Goal: Transaction & Acquisition: Purchase product/service

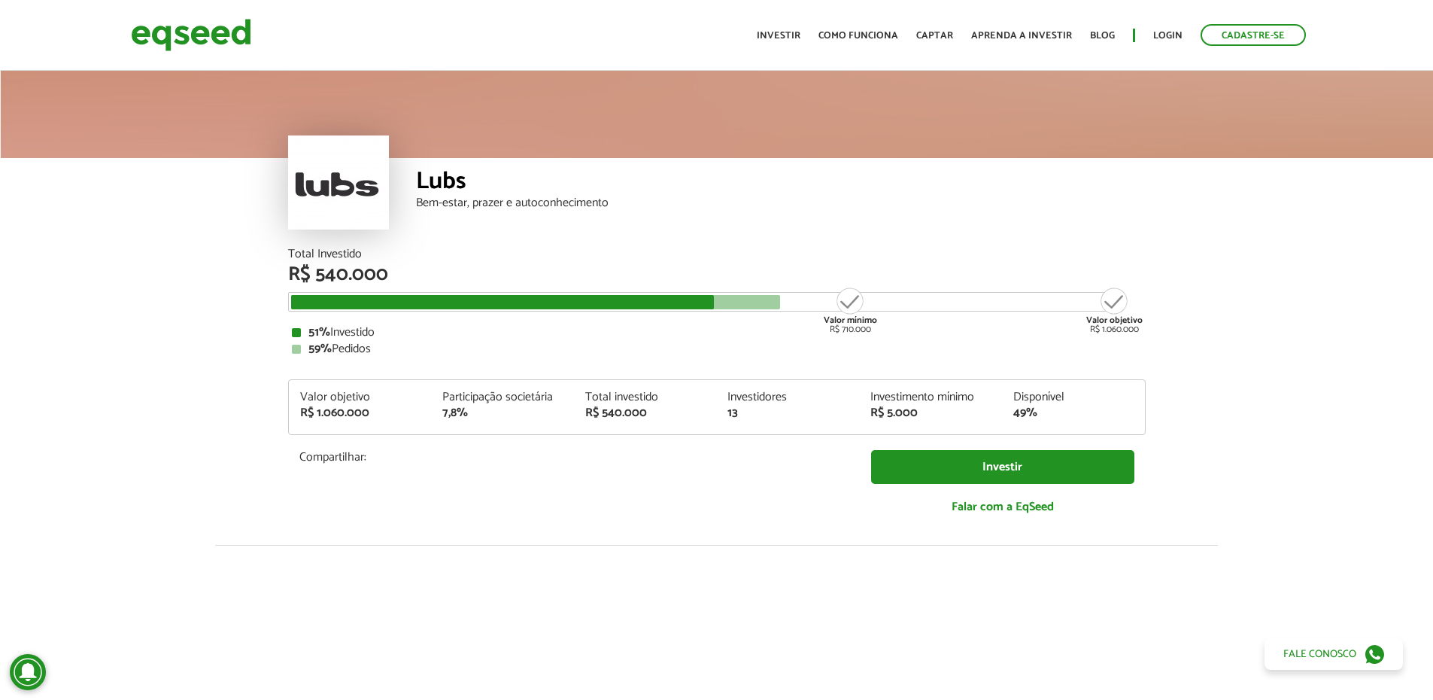
click at [50, 394] on article "Lubs Bem-estar, prazer e autoconhecimento Total Investido R$ 540.000 Valor míni…" at bounding box center [716, 563] width 1433 height 990
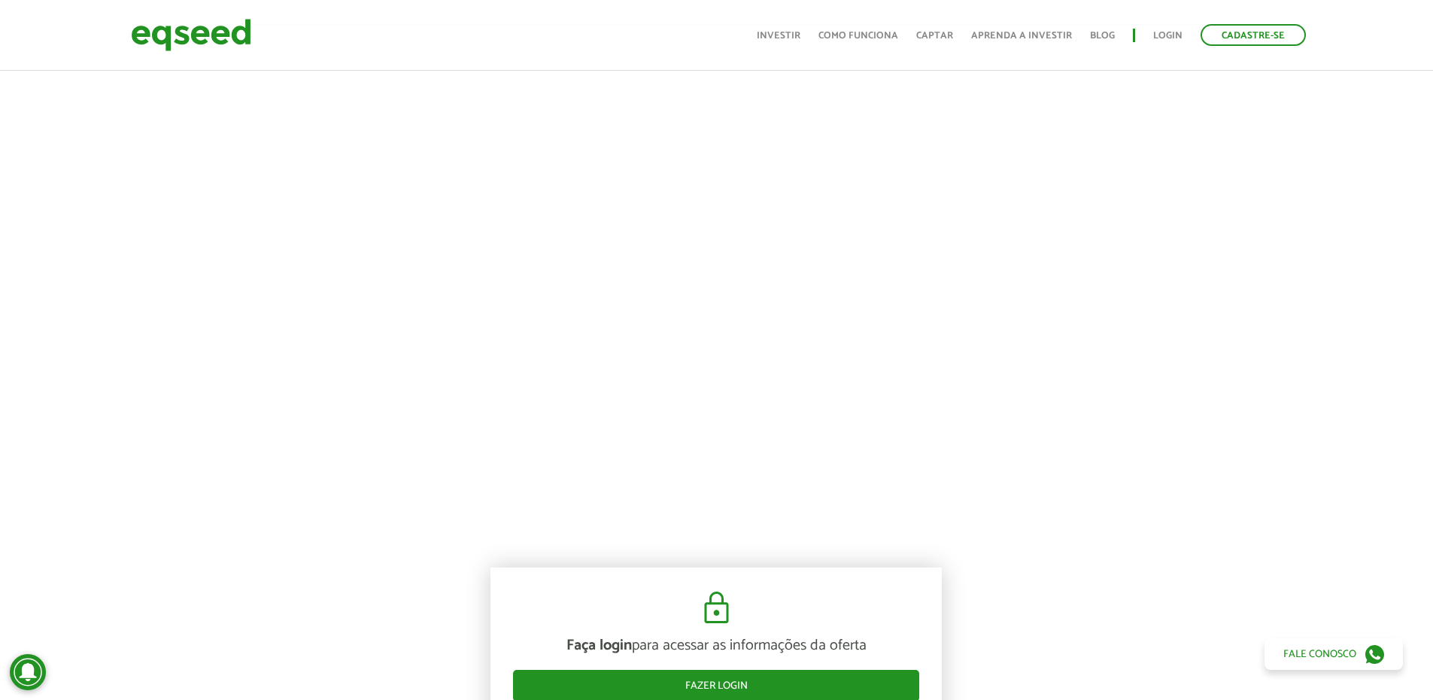
scroll to position [527, 0]
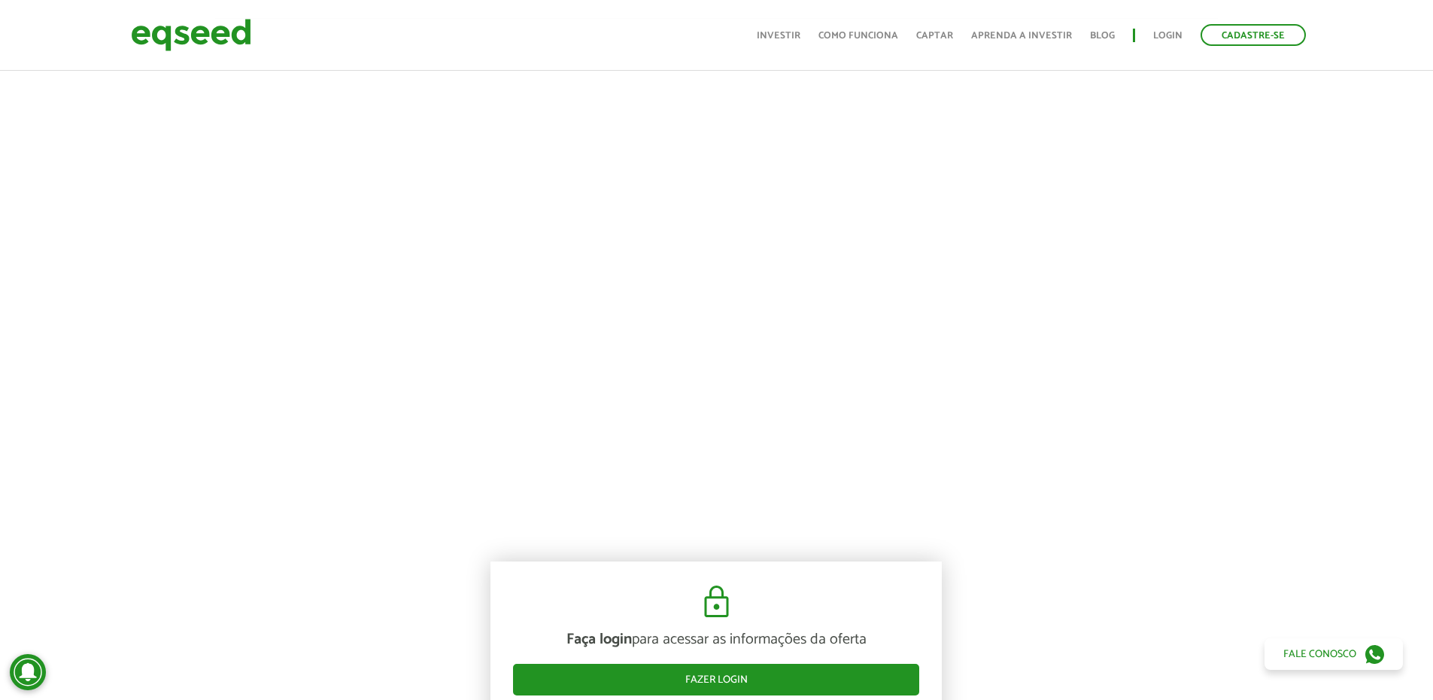
click at [218, 420] on div at bounding box center [716, 274] width 1433 height 513
click at [218, 485] on div at bounding box center [716, 274] width 1433 height 513
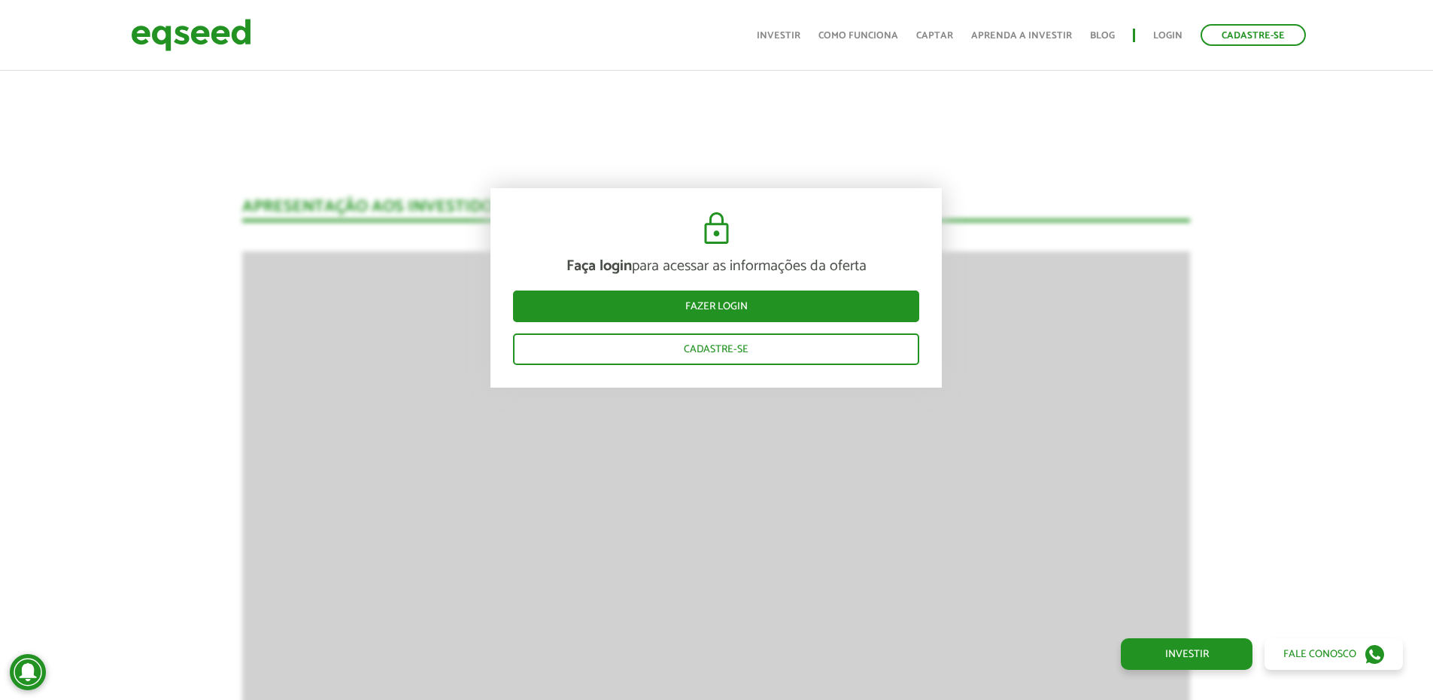
scroll to position [1138, 0]
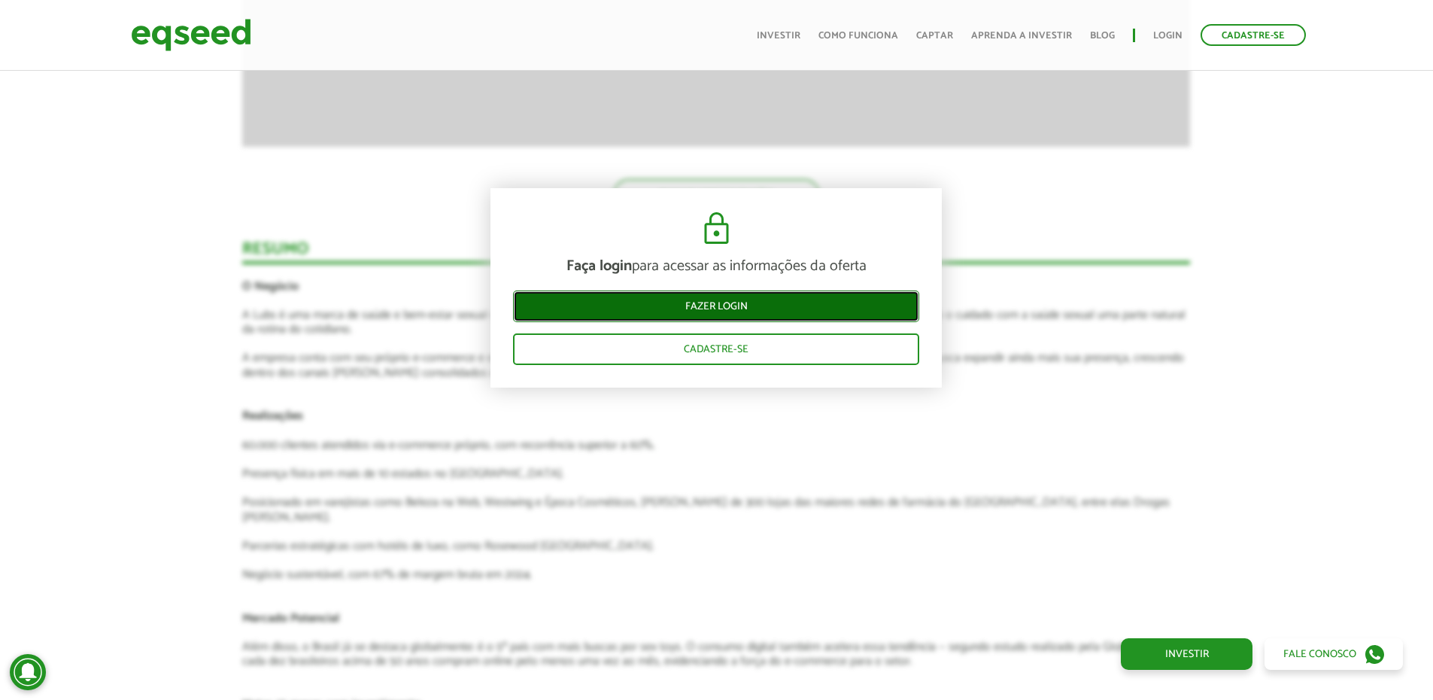
click at [713, 300] on link "Fazer login" at bounding box center [716, 306] width 406 height 32
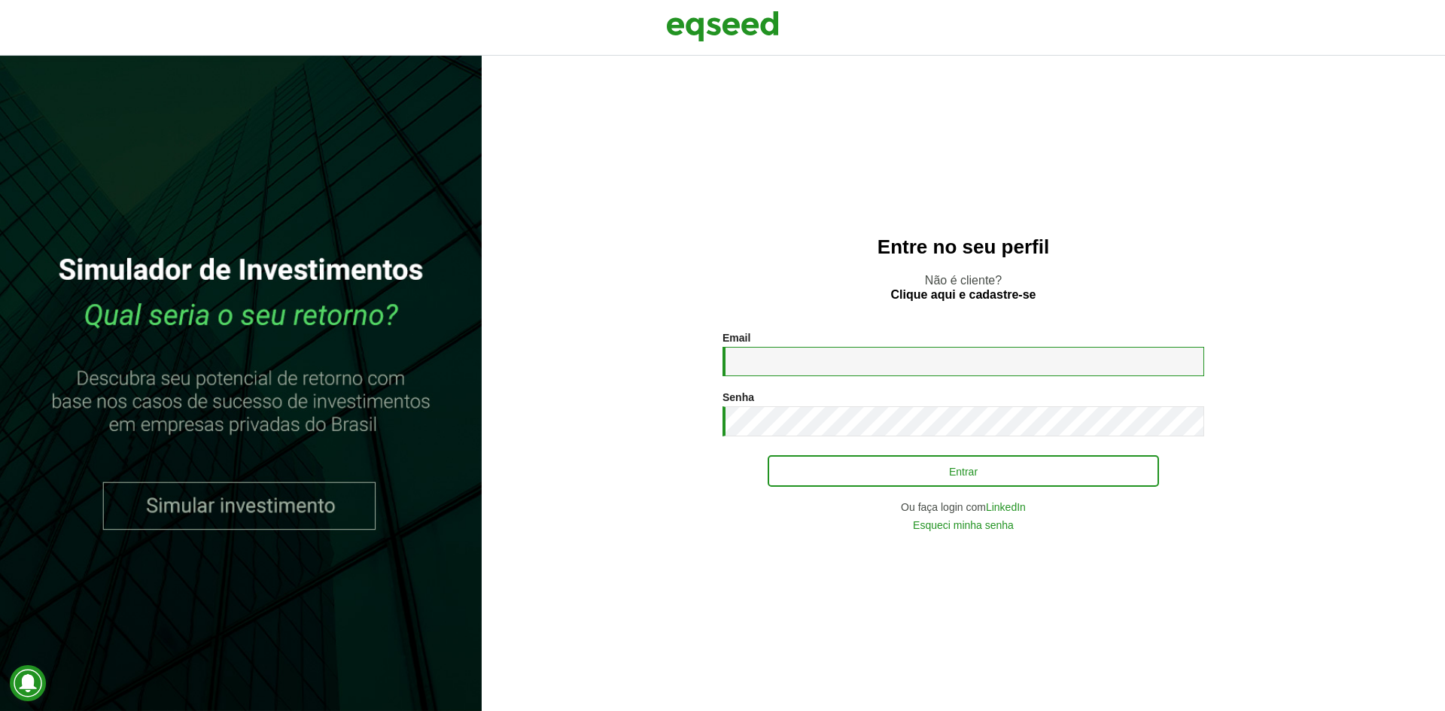
type input "**********"
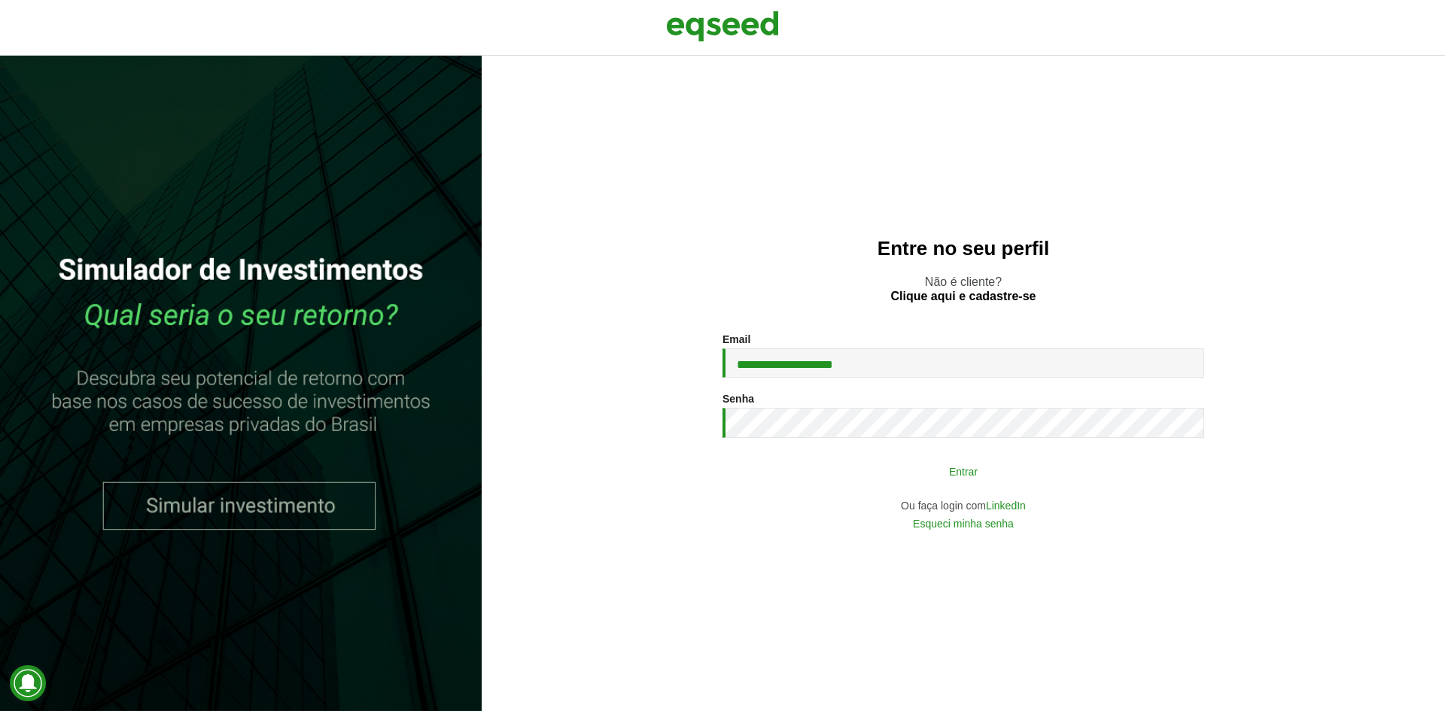
click at [934, 470] on button "Entrar" at bounding box center [962, 471] width 391 height 29
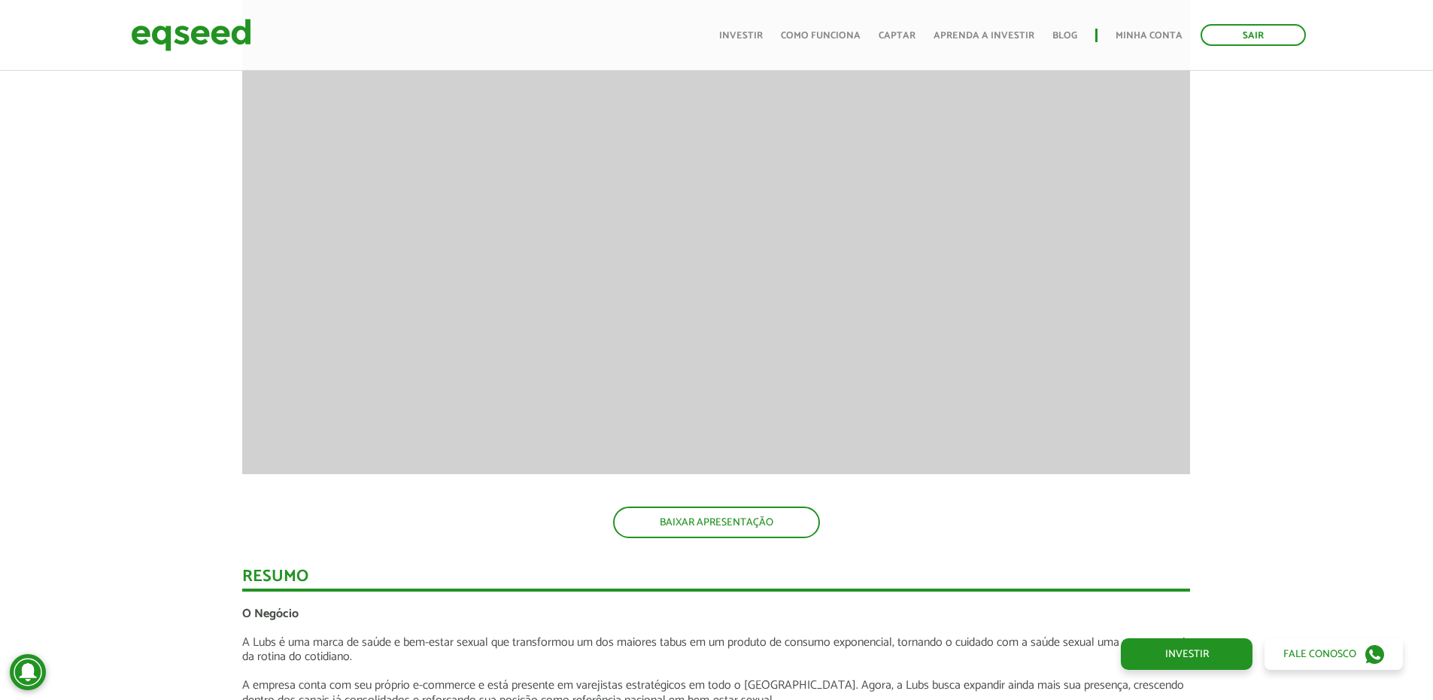
scroll to position [1835, 0]
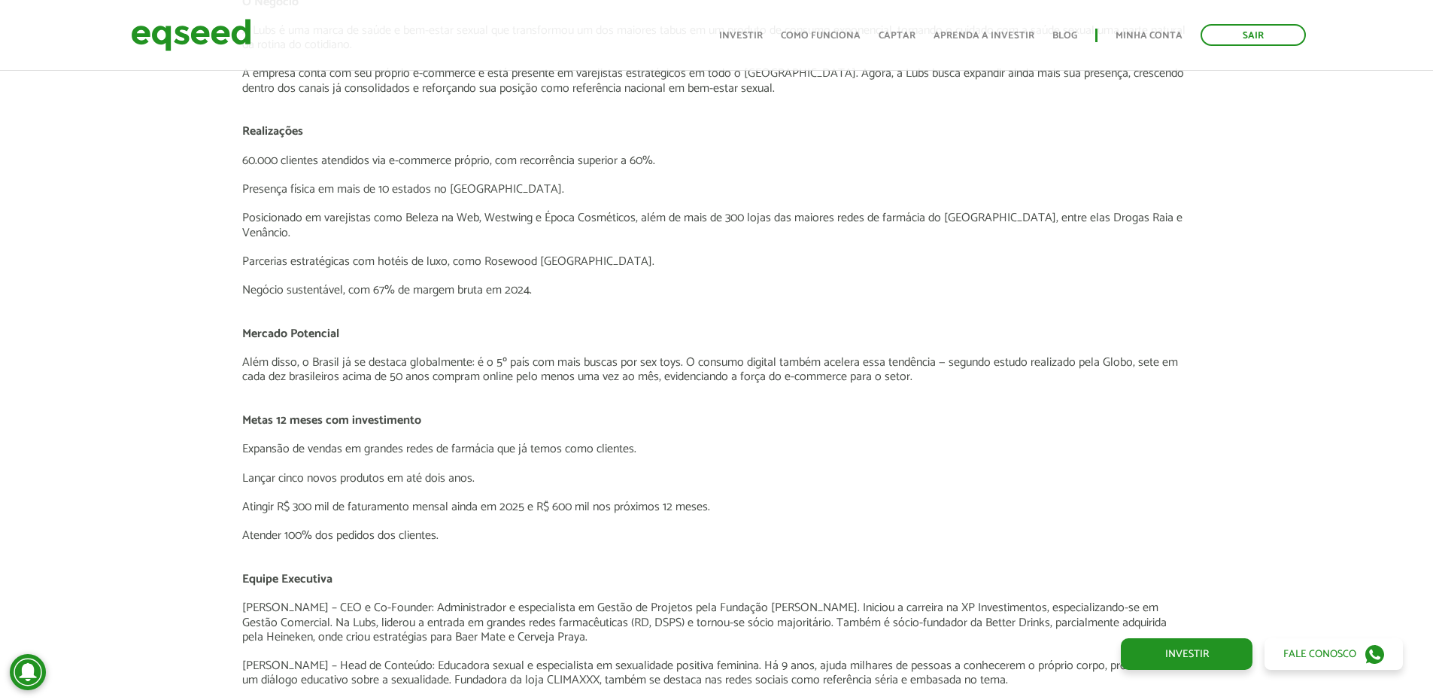
click at [135, 266] on div "Apresentação aos investidores BAIXAR APRESENTAÇÃO [GEOGRAPHIC_DATA] O Negócio A…" at bounding box center [717, 517] width 1456 height 2528
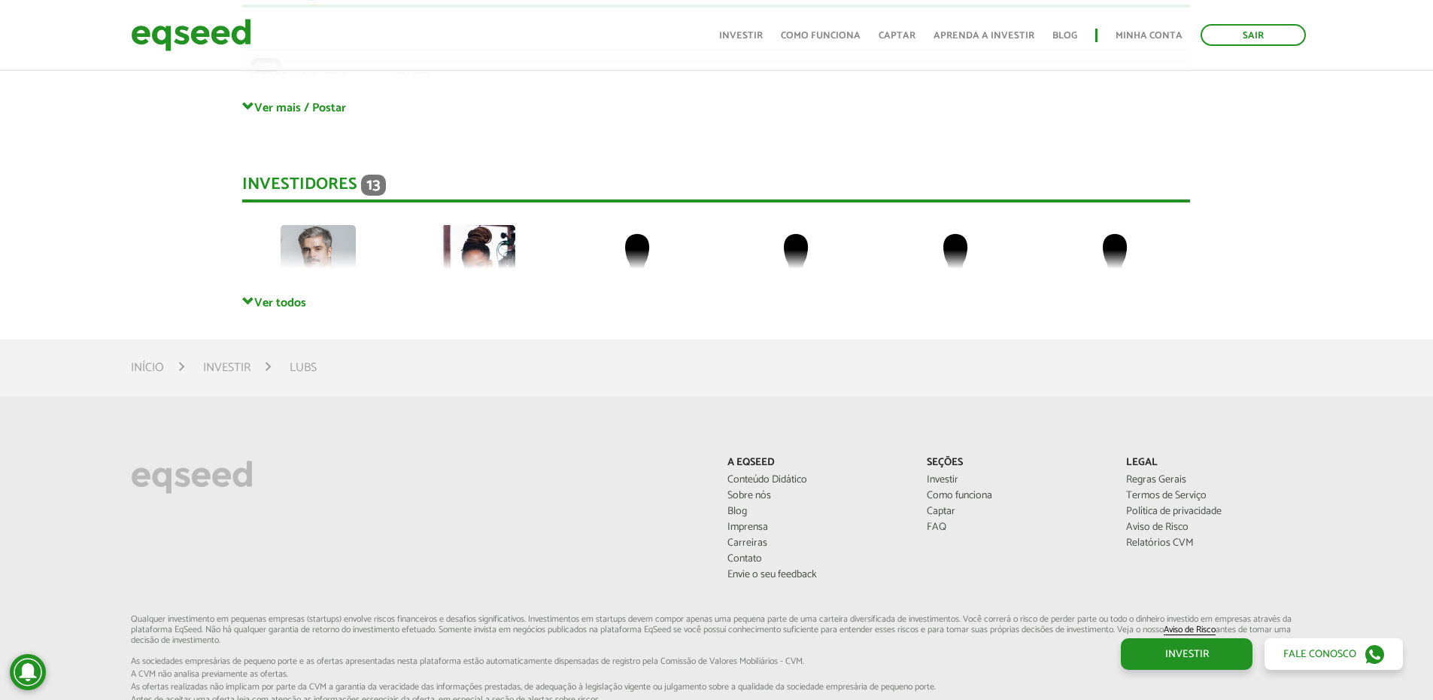
scroll to position [3284, 0]
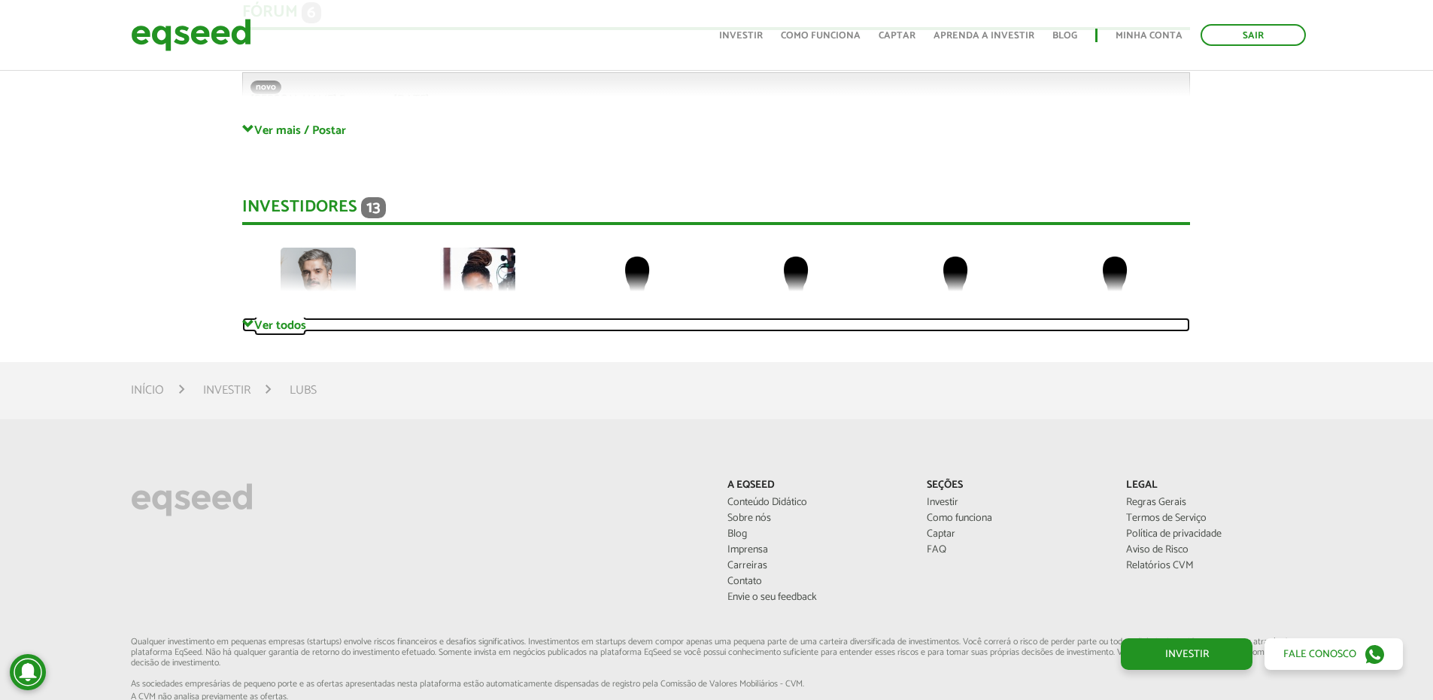
click at [294, 318] on link "Ver todos" at bounding box center [716, 325] width 948 height 14
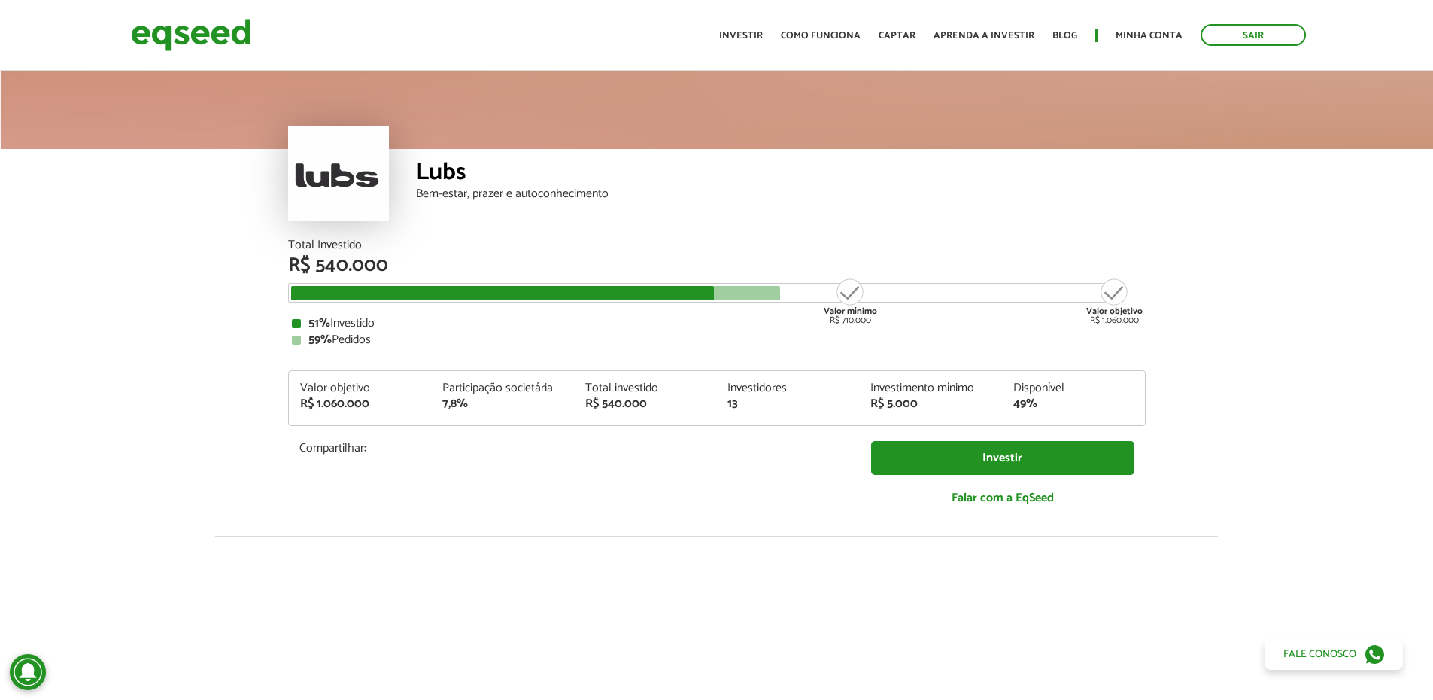
scroll to position [0, 0]
